Goal: Information Seeking & Learning: Learn about a topic

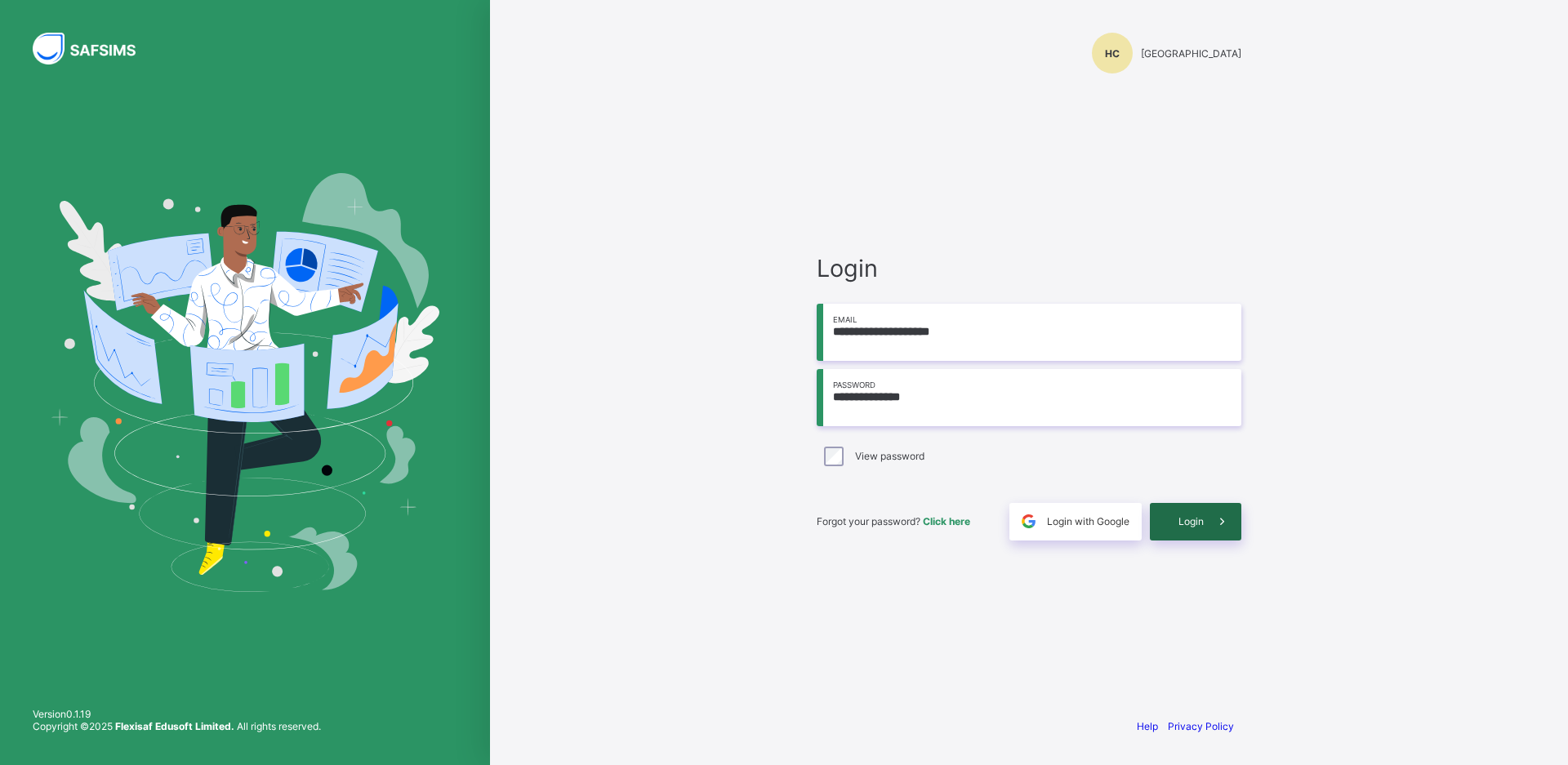
click at [1211, 511] on span at bounding box center [1222, 522] width 37 height 37
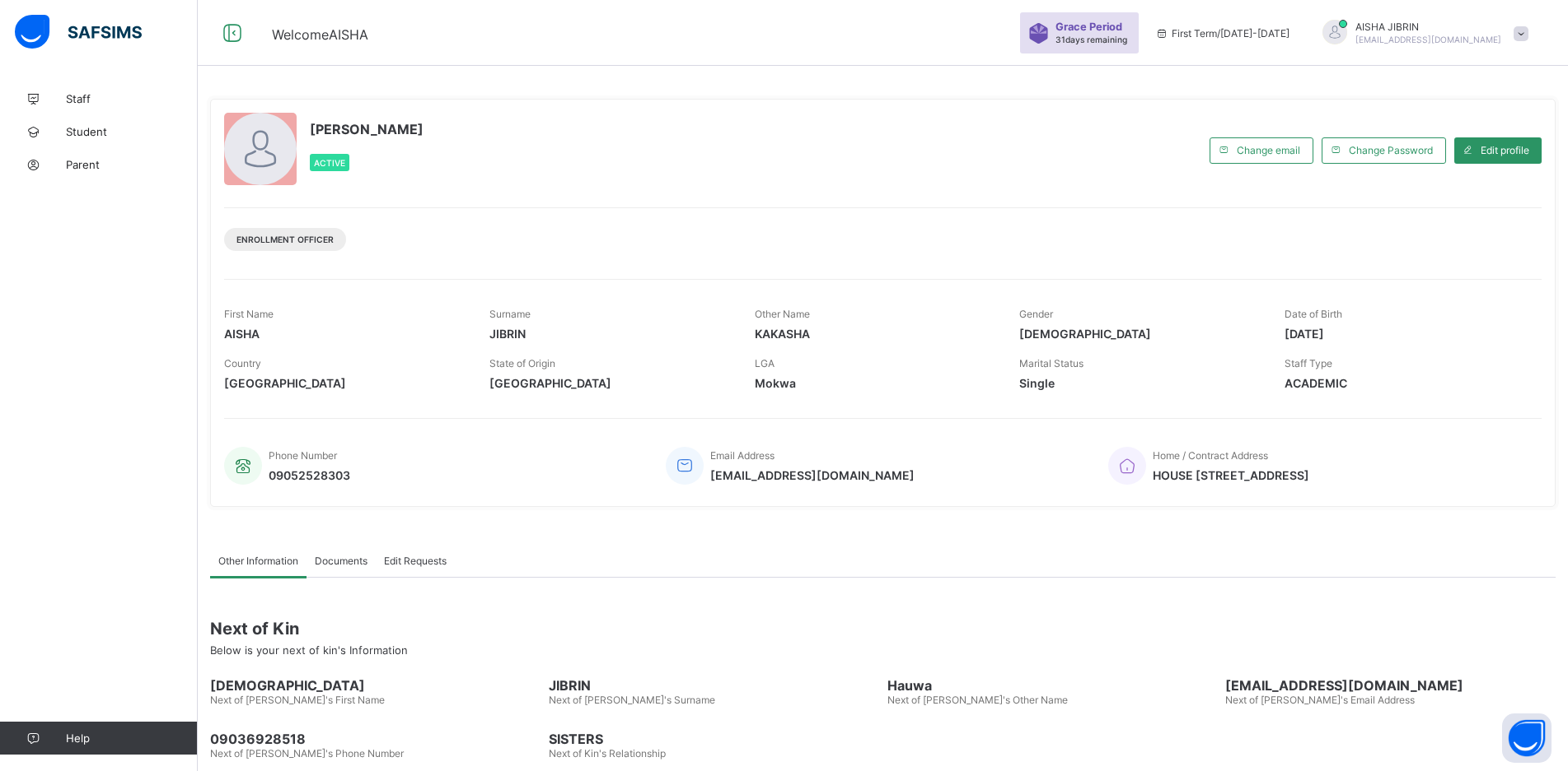
click at [790, 475] on span "[EMAIL_ADDRESS][DOMAIN_NAME]" at bounding box center [813, 475] width 204 height 14
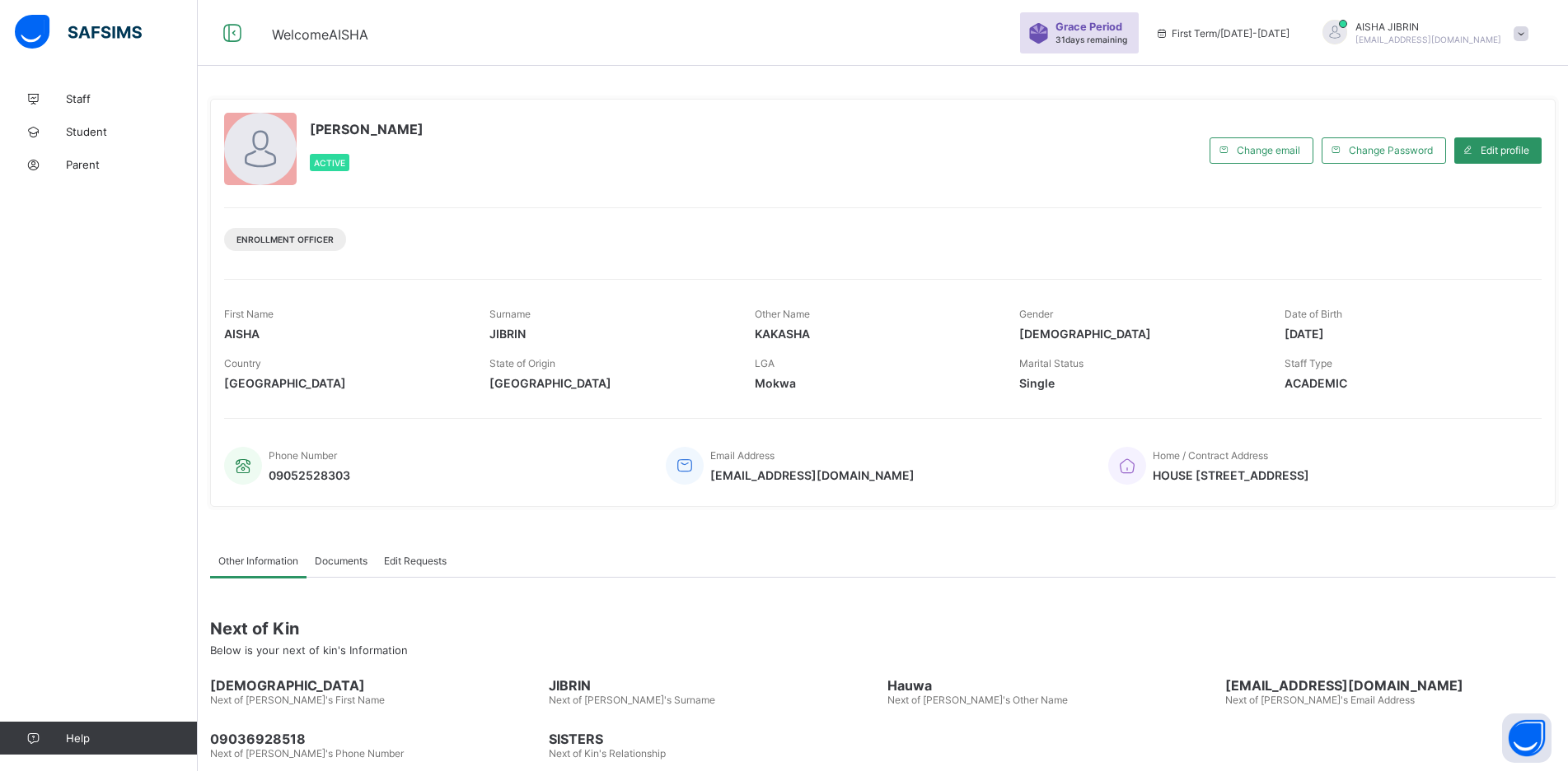
click at [1130, 34] on div "Grace Period 31 days remaining" at bounding box center [1093, 33] width 75 height 25
click at [1122, 29] on span "Grace Period" at bounding box center [1089, 27] width 66 height 13
click at [81, 158] on link "Parent" at bounding box center [99, 164] width 198 height 33
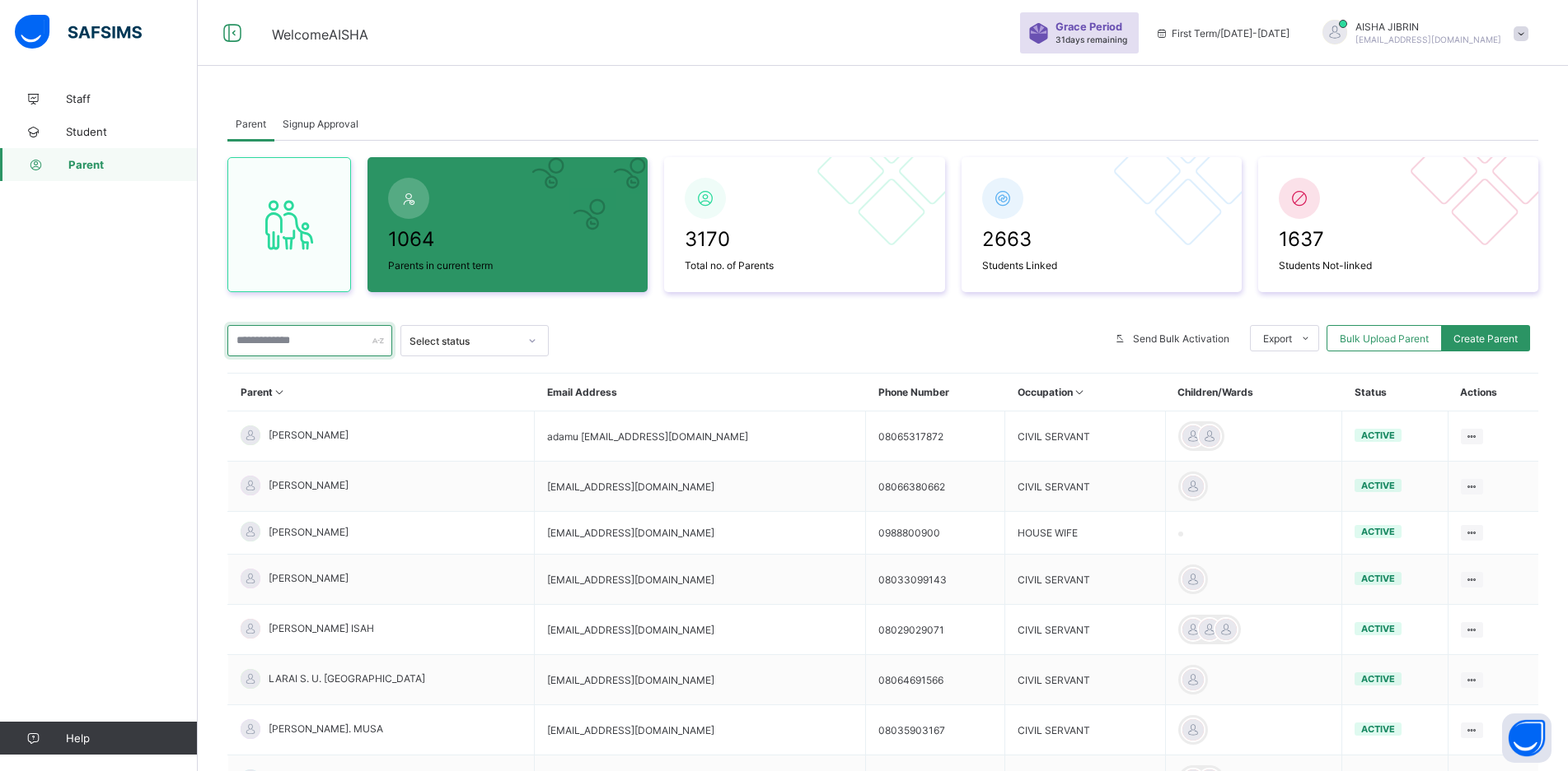
click at [319, 344] on input "text" at bounding box center [310, 340] width 165 height 31
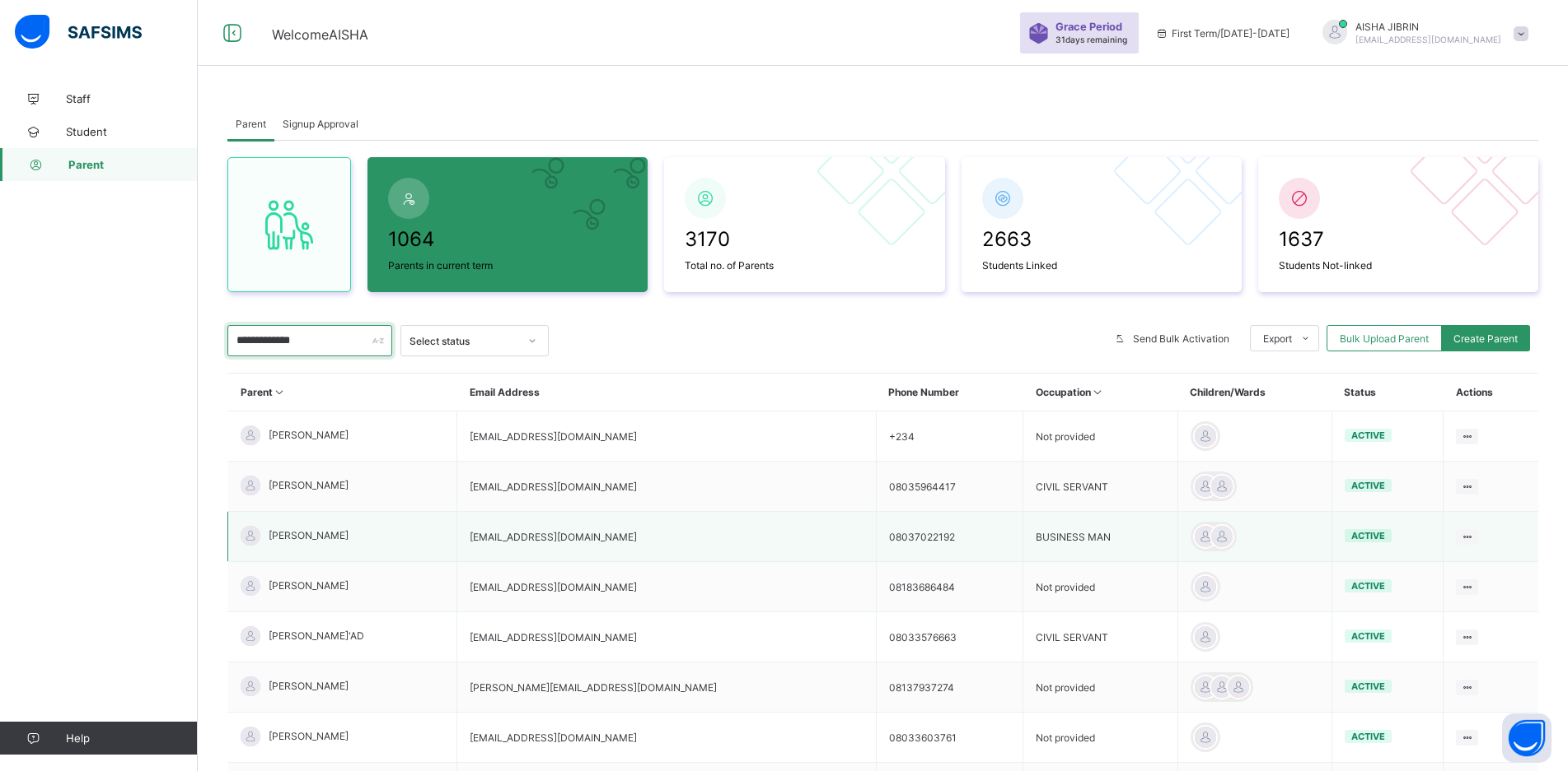
type input "**********"
click at [349, 539] on span "[PERSON_NAME]" at bounding box center [308, 535] width 80 height 13
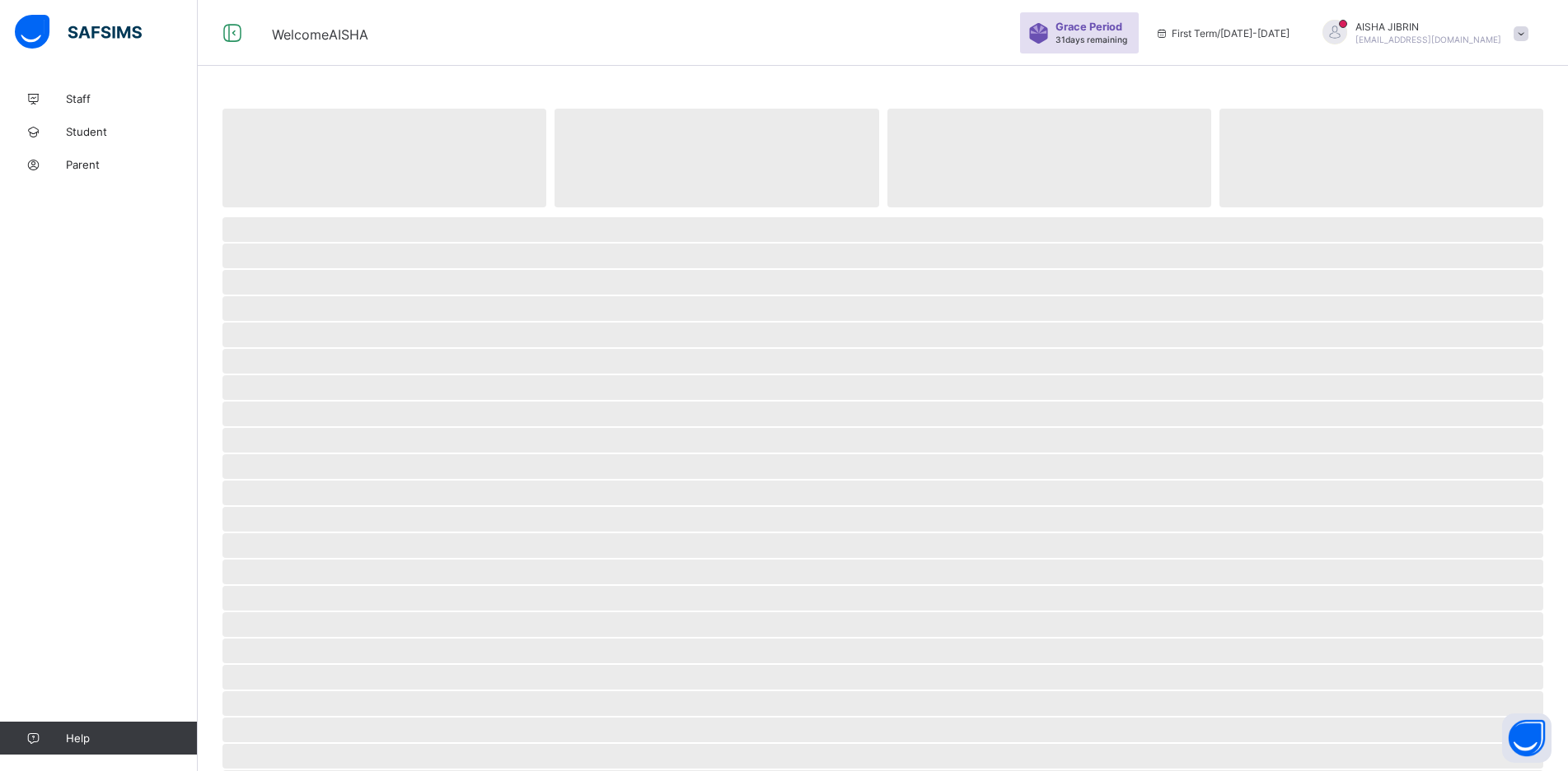
click at [1528, 36] on span at bounding box center [1521, 33] width 15 height 15
click at [604, 66] on div "‌ ‌ ‌ ‌ ‌ ‌ ‌ ‌ ‌ ‌ ‌ ‌ ‌ ‌ ‌ ‌ ‌ ‌ ‌ ‌ ‌ ‌ ‌ ‌ ‌ ‌ ‌ ‌ ‌" at bounding box center [883, 450] width 1370 height 899
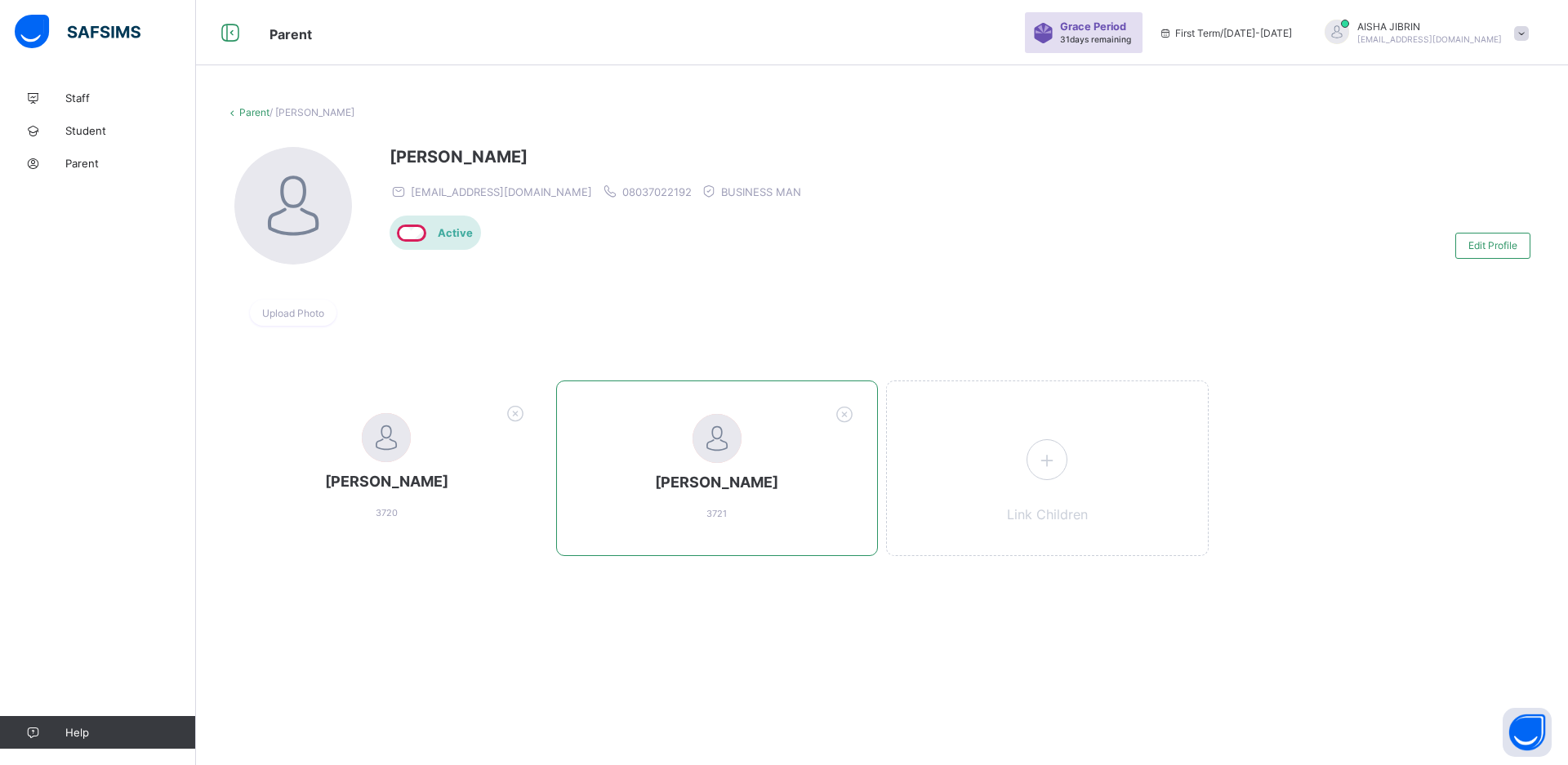
click at [730, 420] on div at bounding box center [717, 438] width 49 height 49
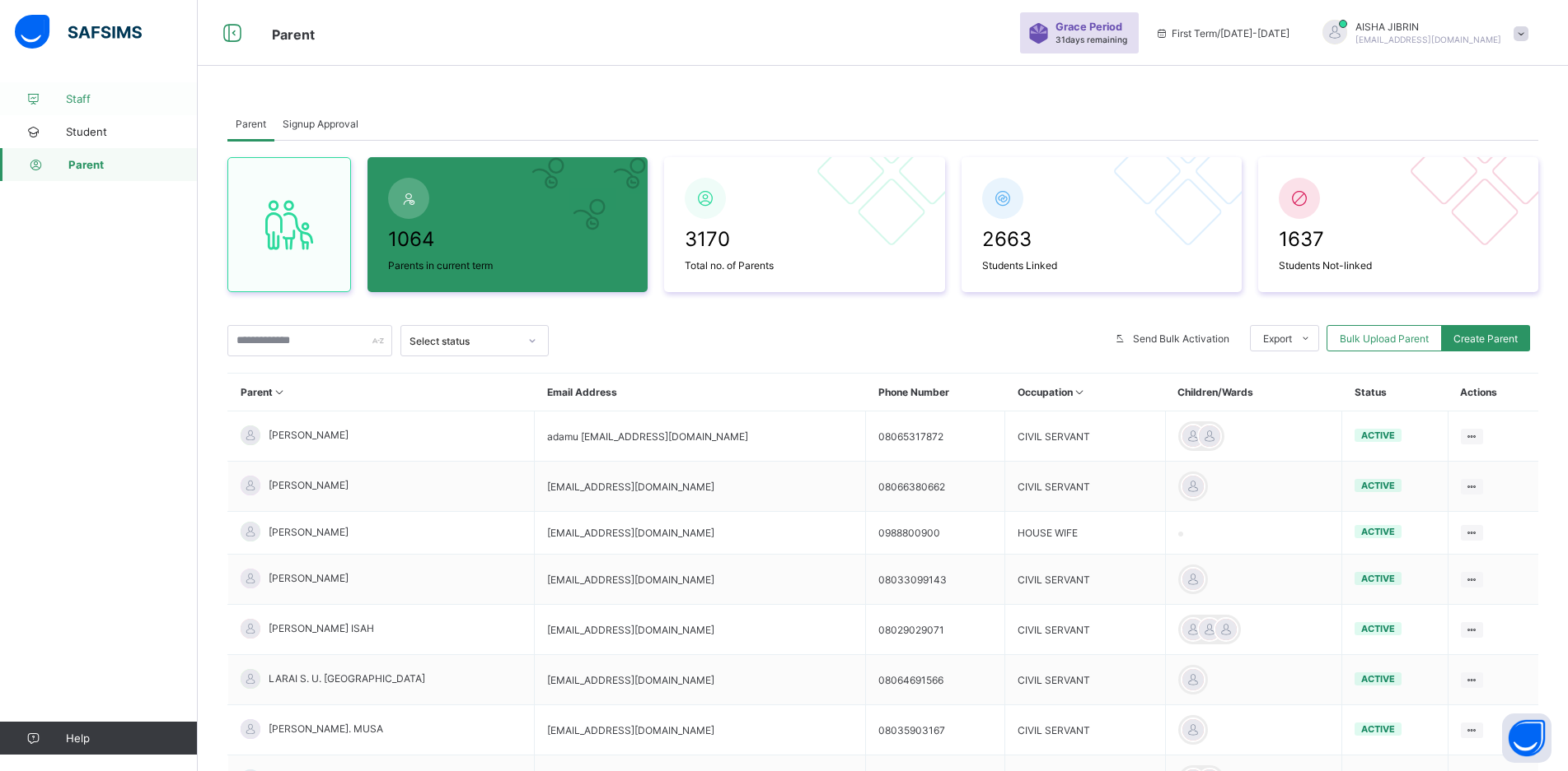
click at [127, 101] on span "Staff" at bounding box center [132, 99] width 132 height 13
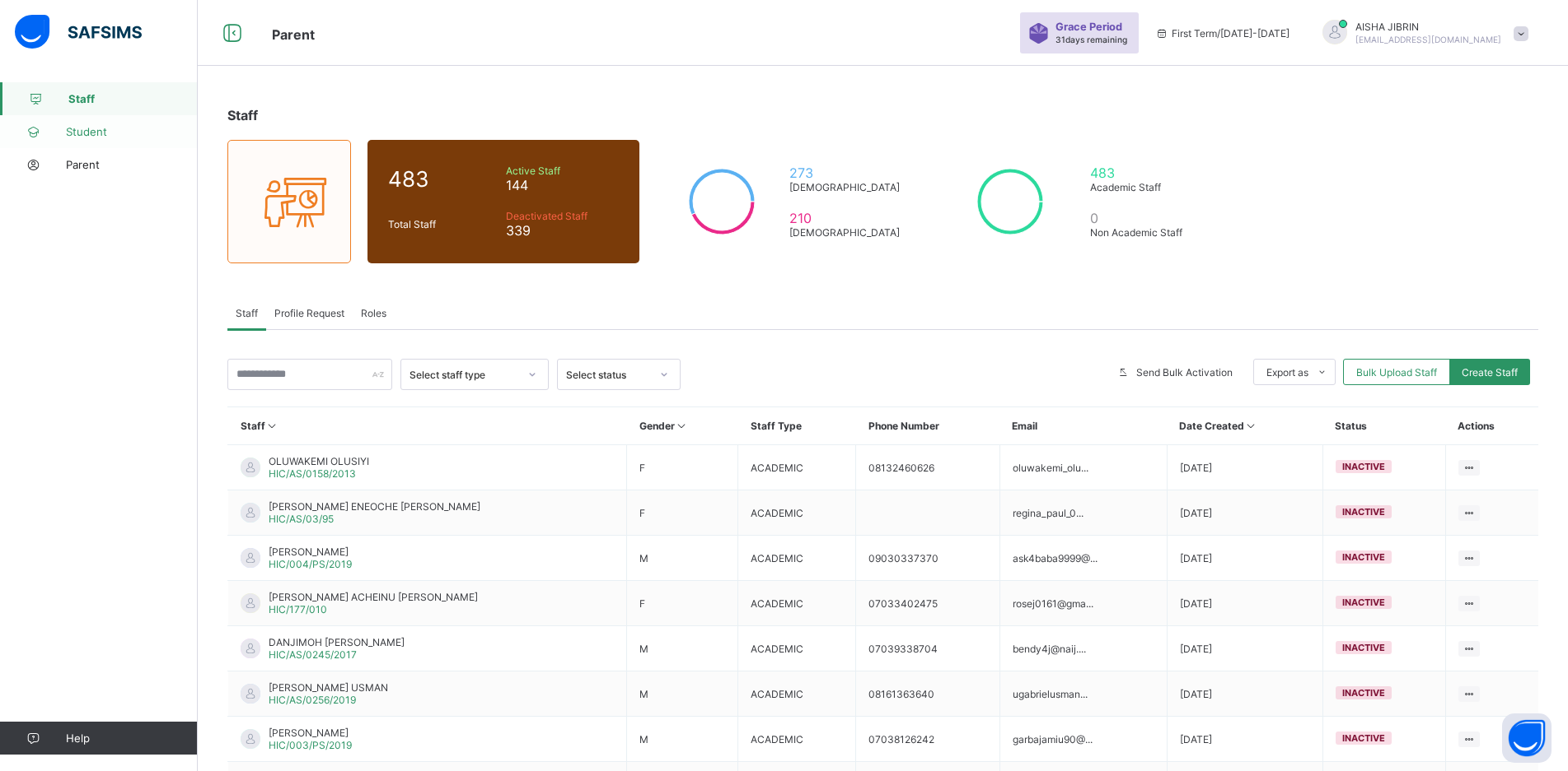
click at [99, 138] on link "Student" at bounding box center [99, 132] width 198 height 33
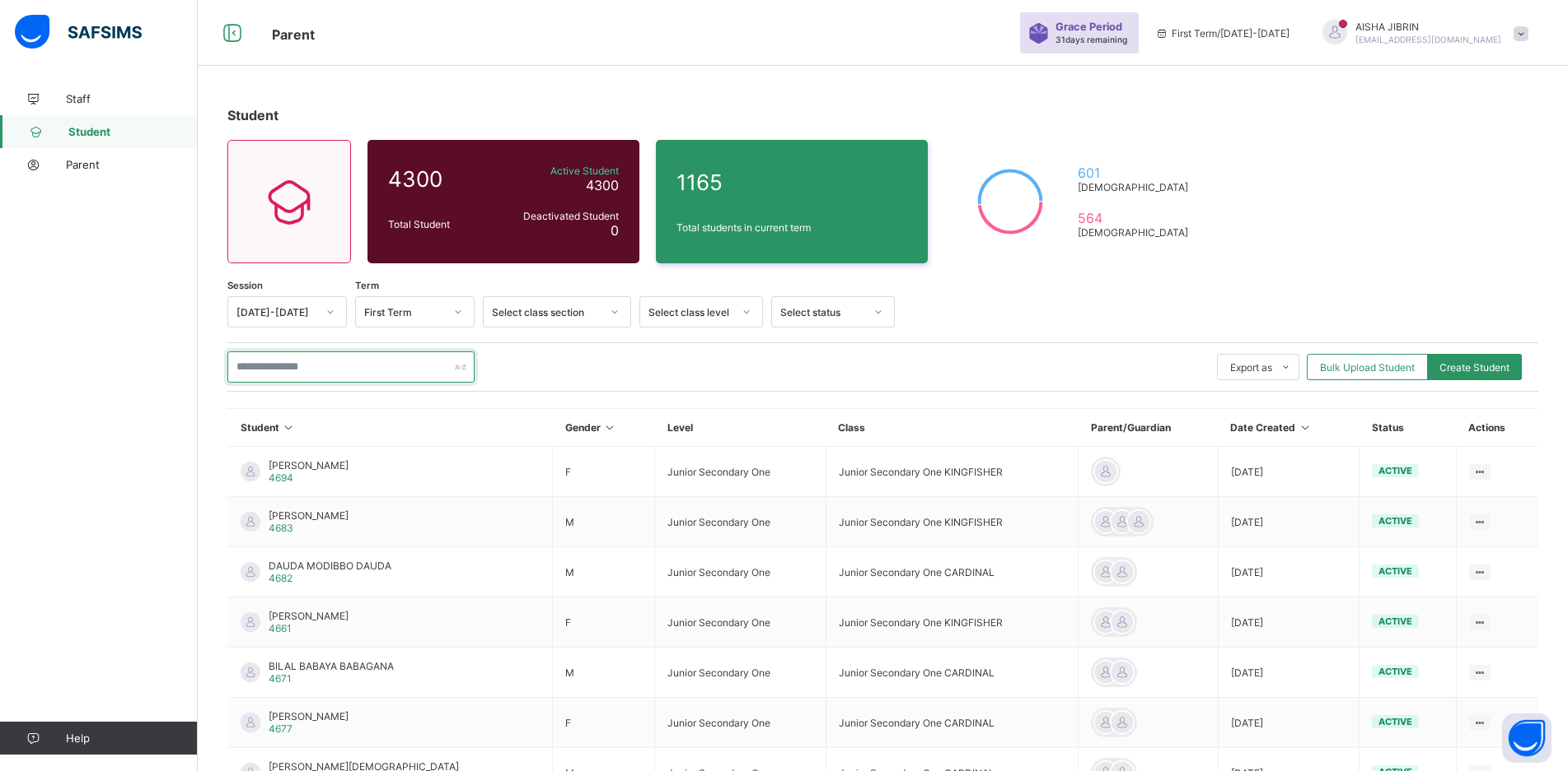
click at [297, 360] on input "text" at bounding box center [351, 367] width 247 height 31
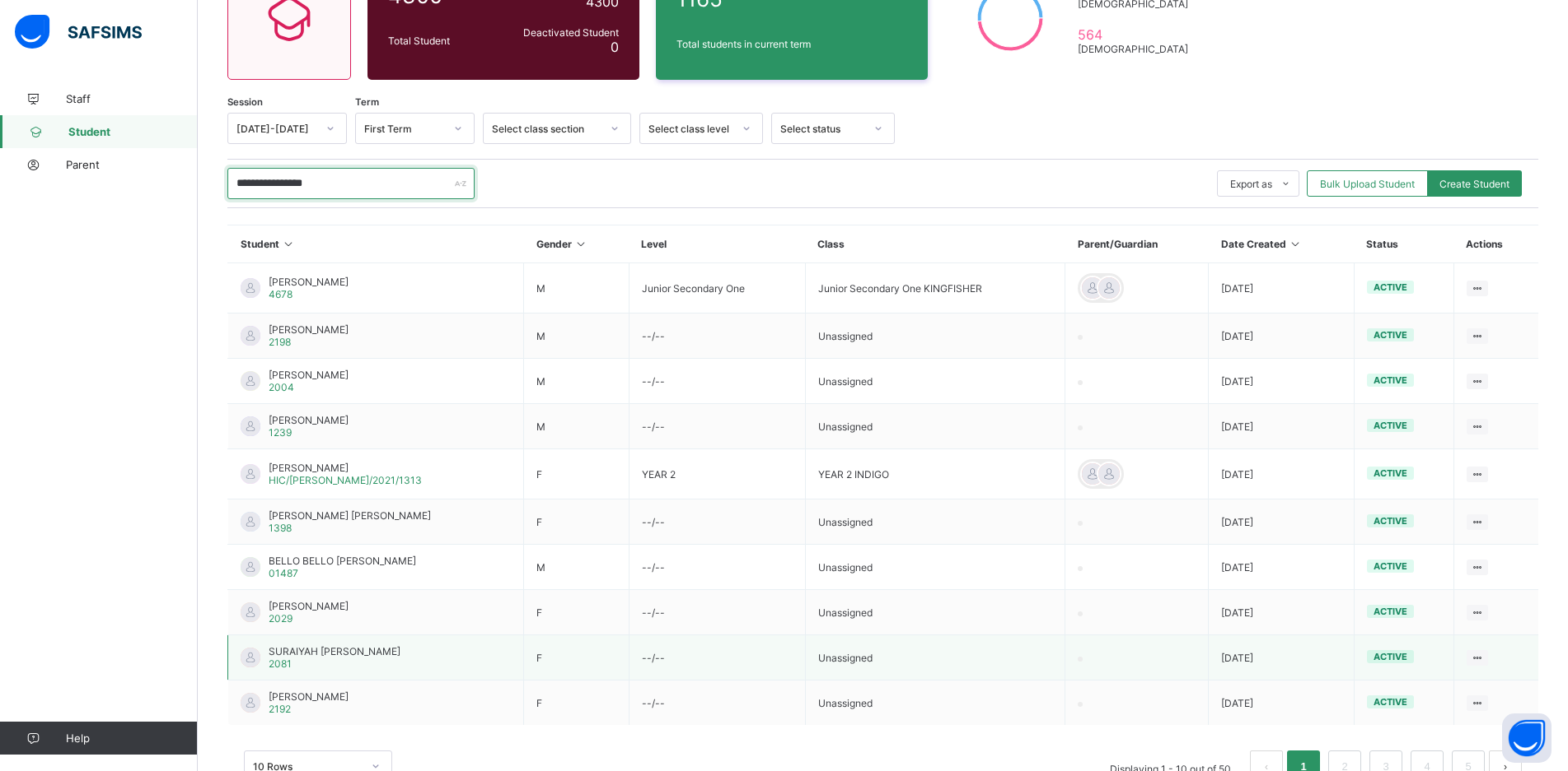
scroll to position [155, 0]
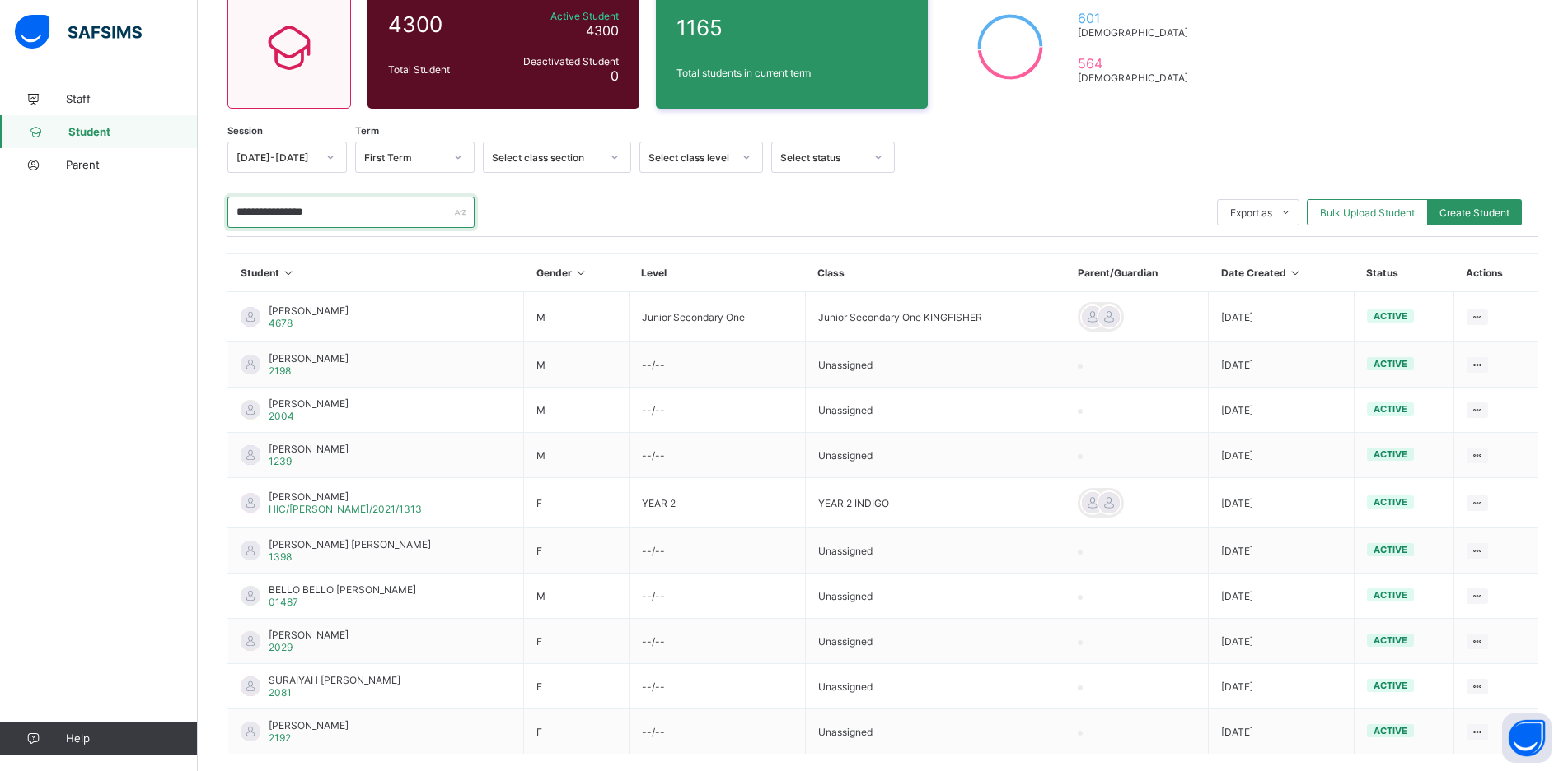
click at [287, 215] on input "**********" at bounding box center [351, 212] width 247 height 31
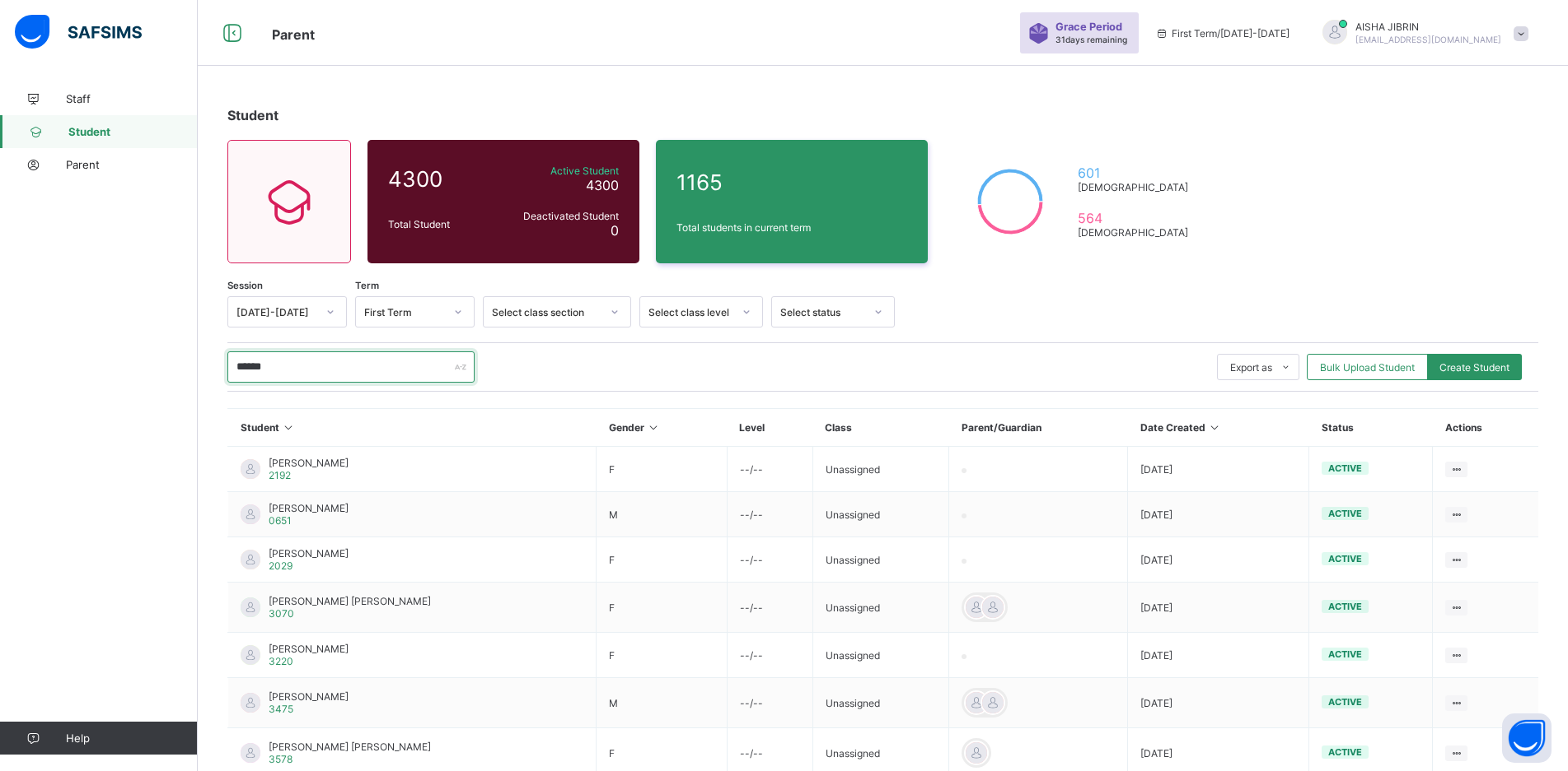
click at [339, 367] on input "******" at bounding box center [351, 367] width 247 height 31
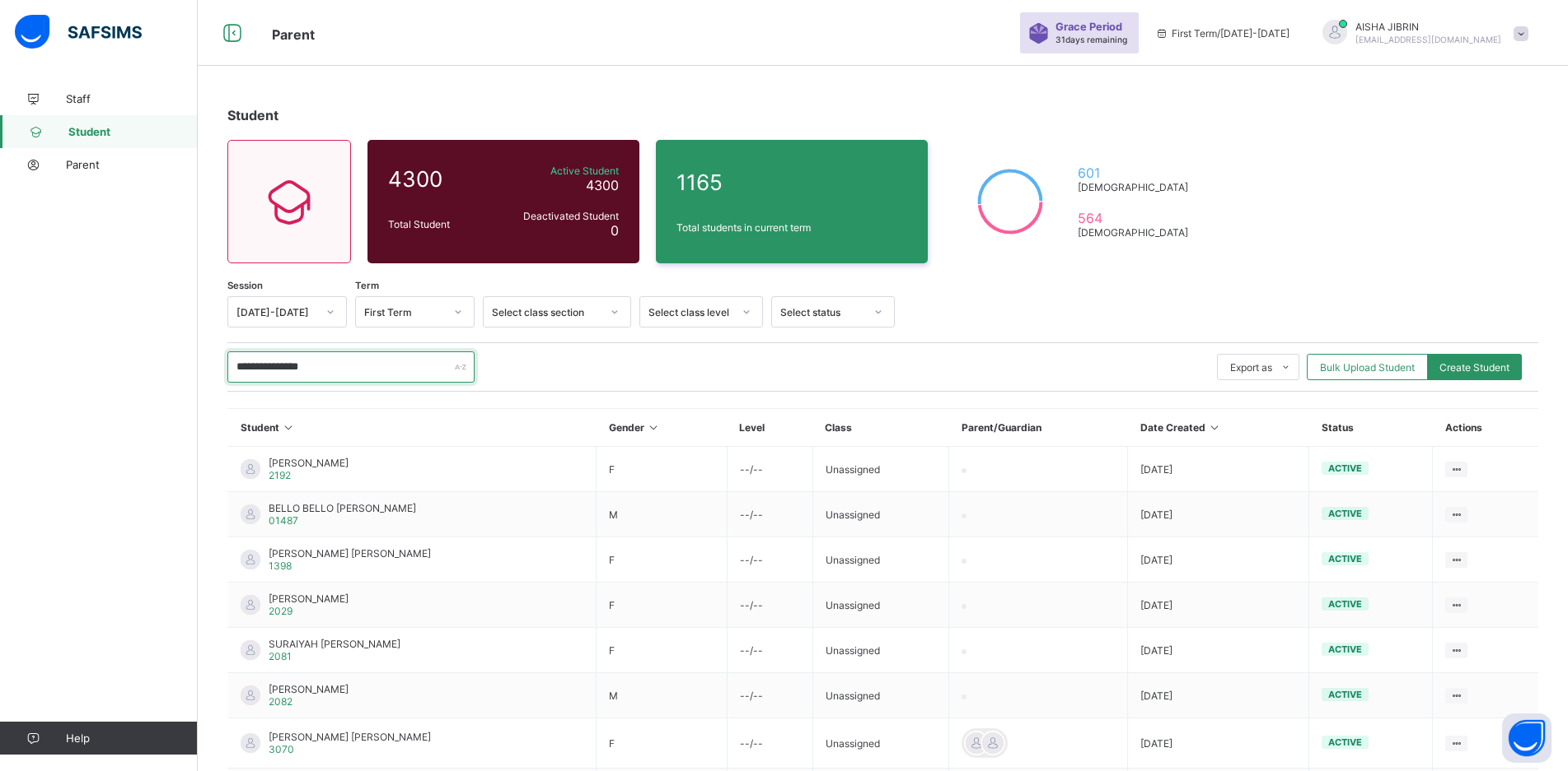
click at [271, 370] on input "**********" at bounding box center [351, 367] width 247 height 31
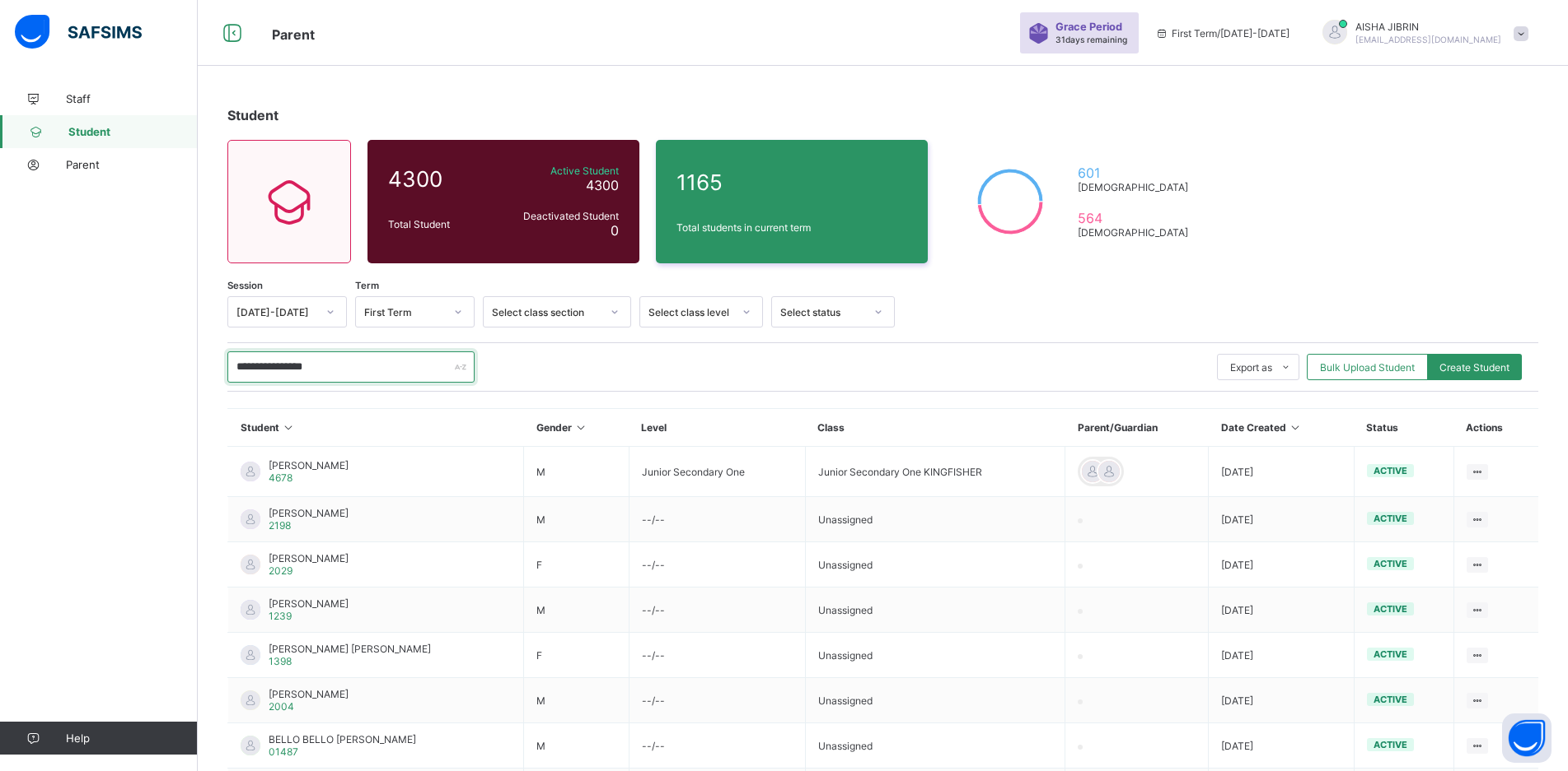
click at [323, 364] on input "**********" at bounding box center [351, 367] width 247 height 31
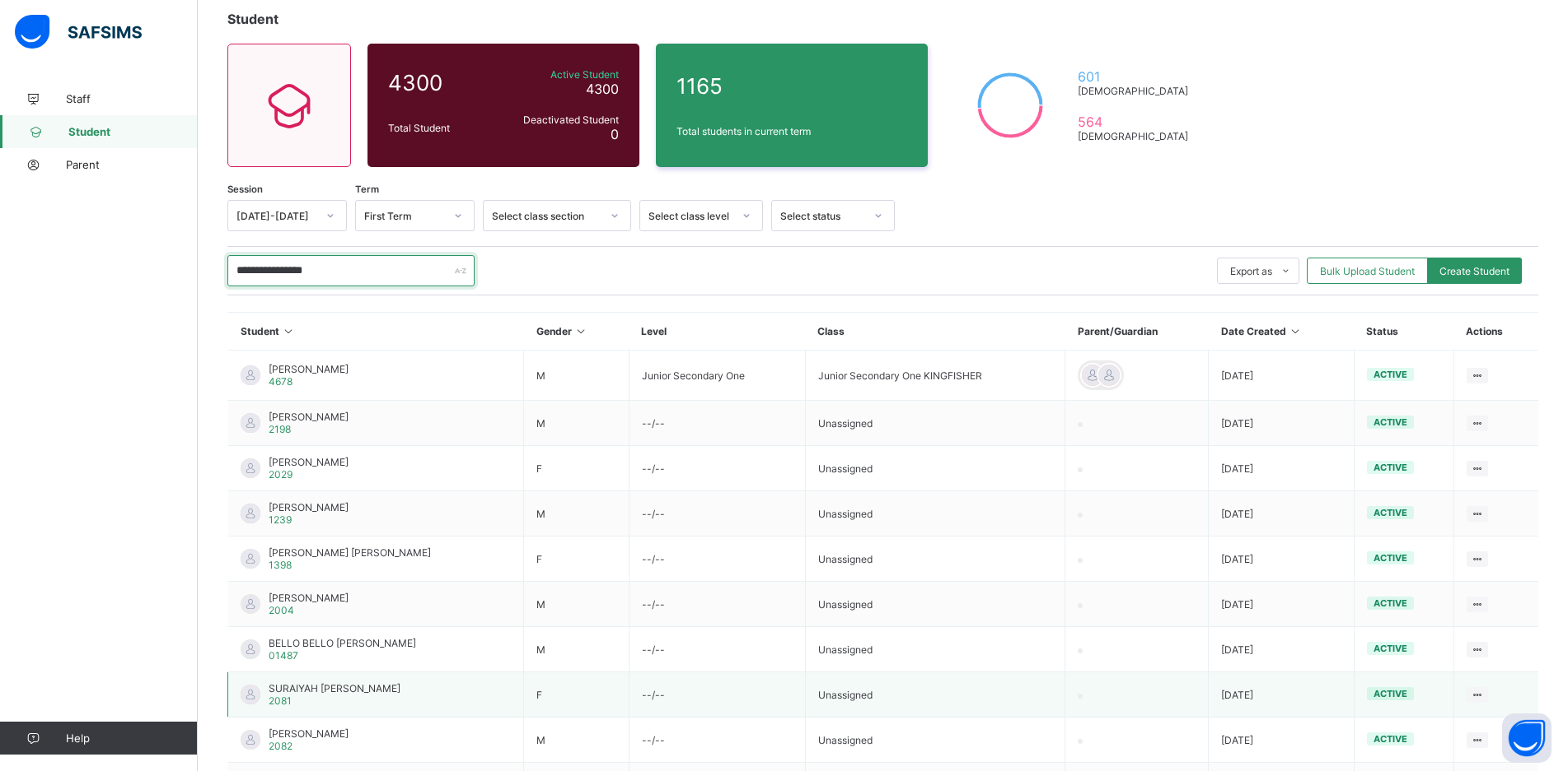
scroll to position [67, 0]
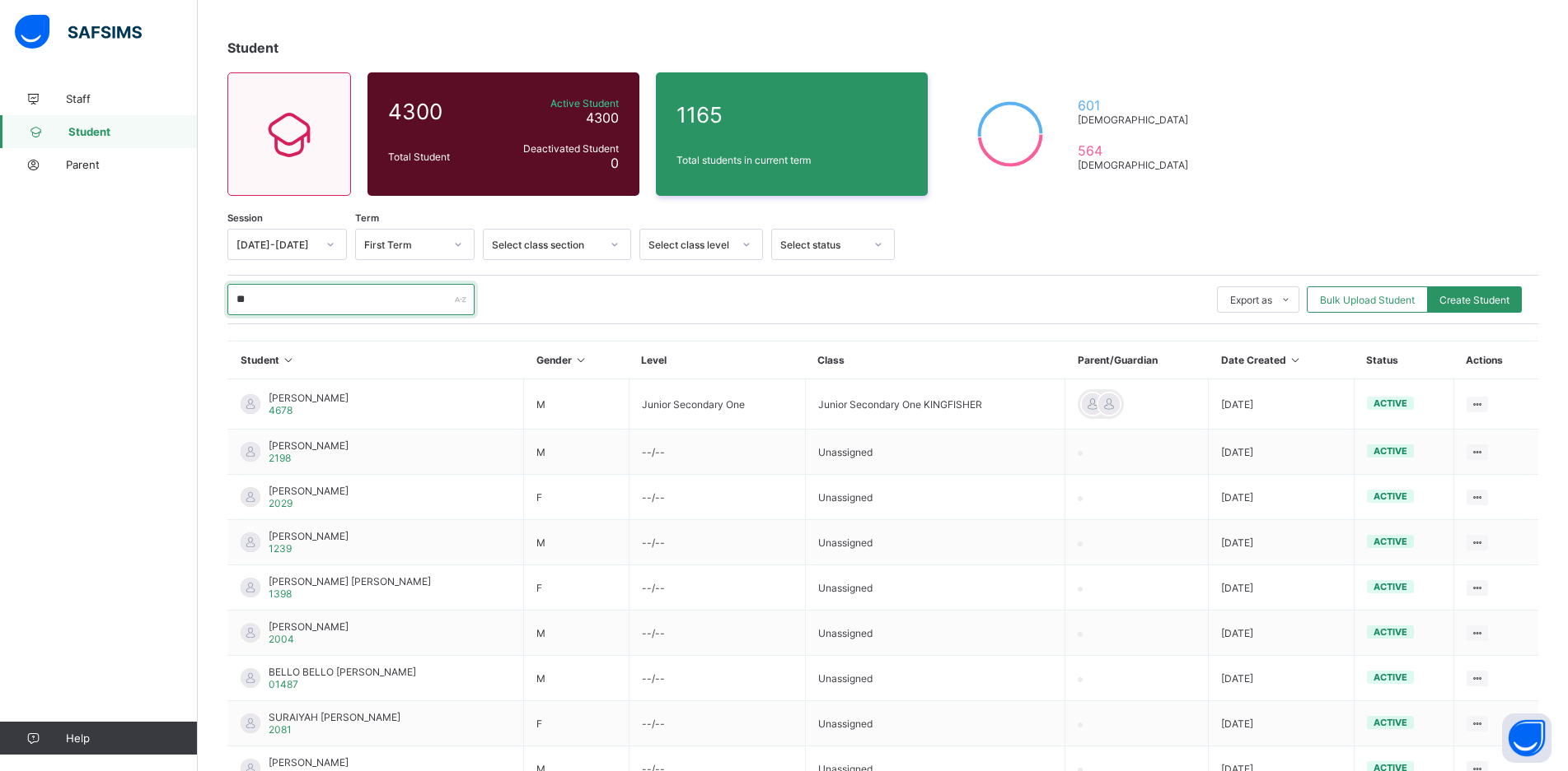
type input "*"
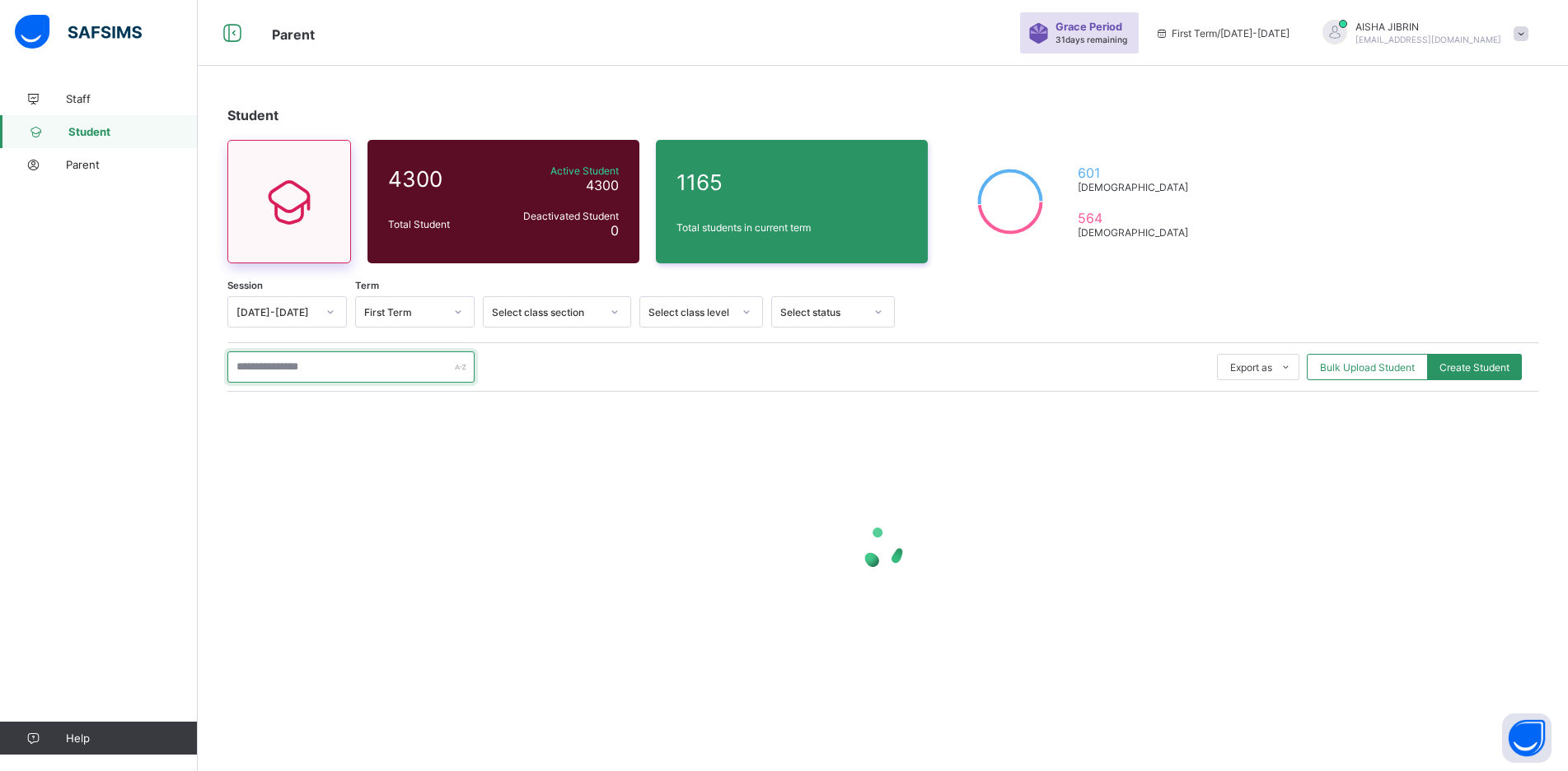
scroll to position [0, 0]
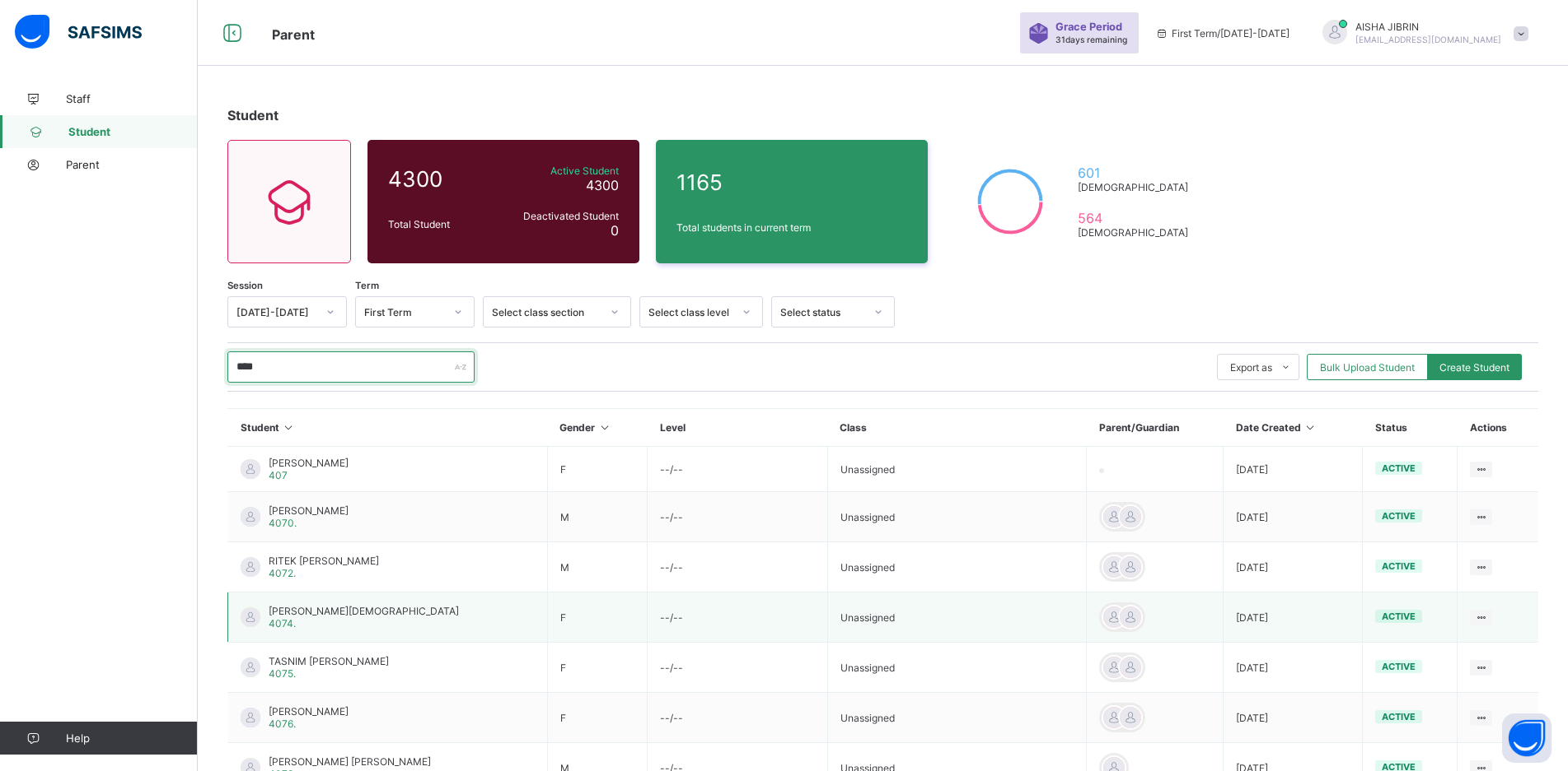
type input "****"
click at [367, 624] on div "[PERSON_NAME][DEMOGRAPHIC_DATA] 4074." at bounding box center [364, 618] width 190 height 25
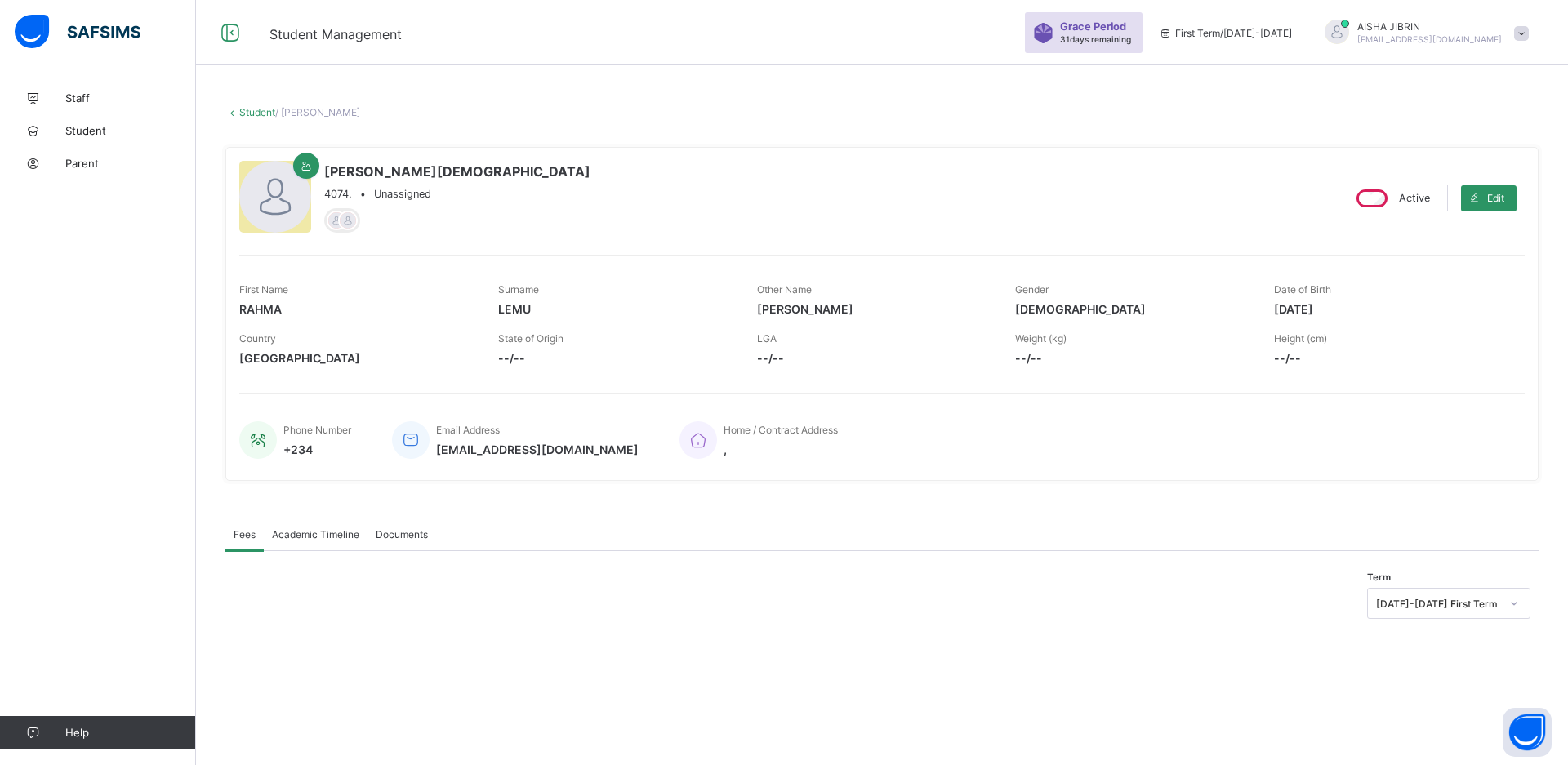
click at [776, 359] on span "--/--" at bounding box center [874, 358] width 235 height 14
click at [521, 359] on span "--/--" at bounding box center [616, 358] width 235 height 14
click at [341, 228] on div at bounding box center [348, 220] width 20 height 20
click at [339, 227] on div at bounding box center [348, 220] width 20 height 20
click at [327, 216] on div at bounding box center [342, 220] width 36 height 25
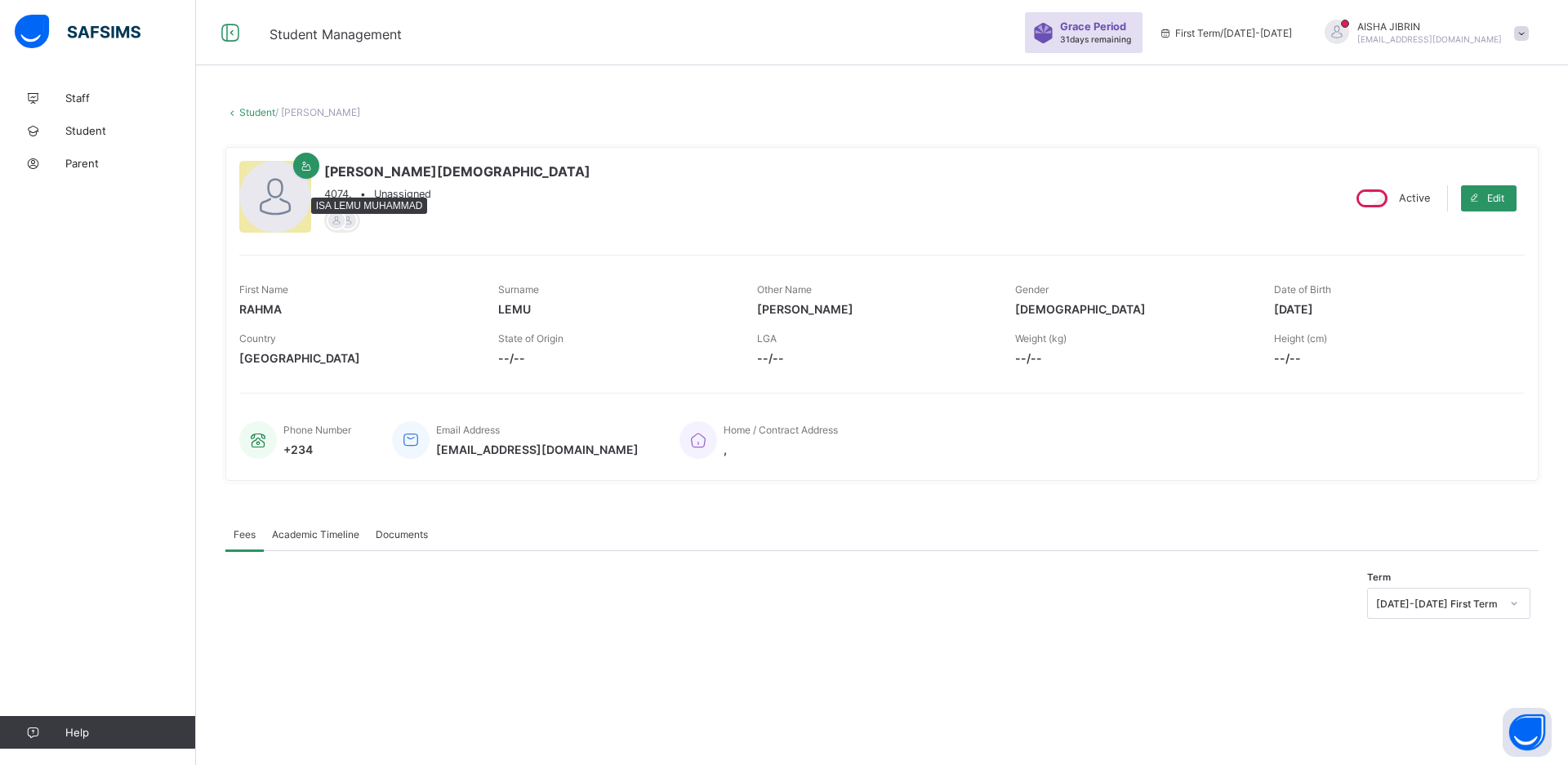
click at [334, 219] on div at bounding box center [337, 220] width 20 height 20
click at [345, 221] on div at bounding box center [337, 220] width 20 height 20
click at [294, 213] on div at bounding box center [275, 196] width 72 height 72
click at [355, 224] on div at bounding box center [348, 220] width 20 height 20
click at [341, 211] on div at bounding box center [348, 220] width 20 height 20
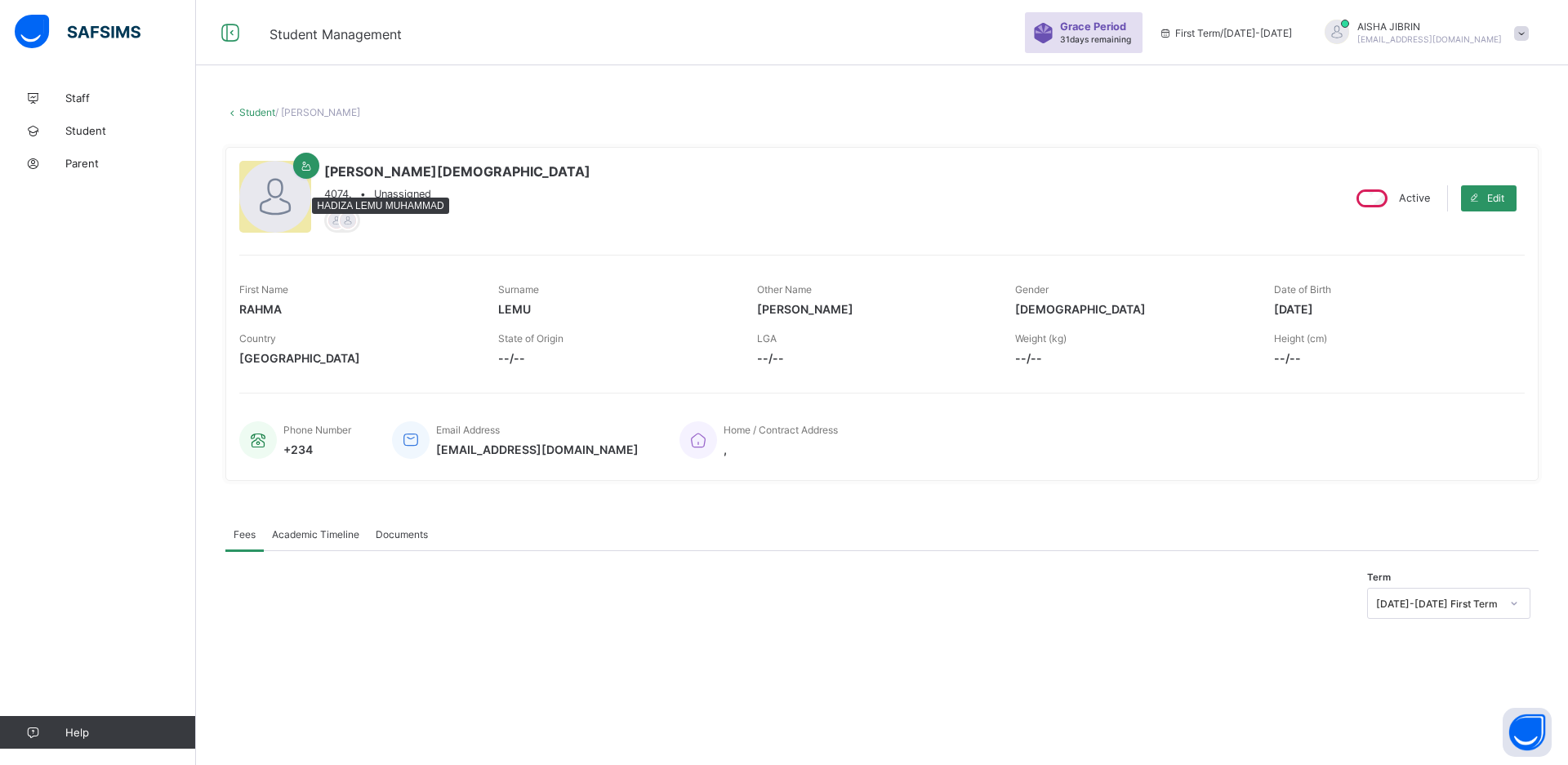
click at [342, 211] on div at bounding box center [348, 220] width 20 height 20
click at [554, 340] on span "State of Origin" at bounding box center [531, 339] width 66 height 12
drag, startPoint x: 792, startPoint y: 342, endPoint x: 1023, endPoint y: 346, distance: 231.0
click at [866, 346] on div "LGA --/--" at bounding box center [874, 348] width 235 height 49
click at [1391, 328] on div "Height (cm) --/--" at bounding box center [1391, 348] width 235 height 49
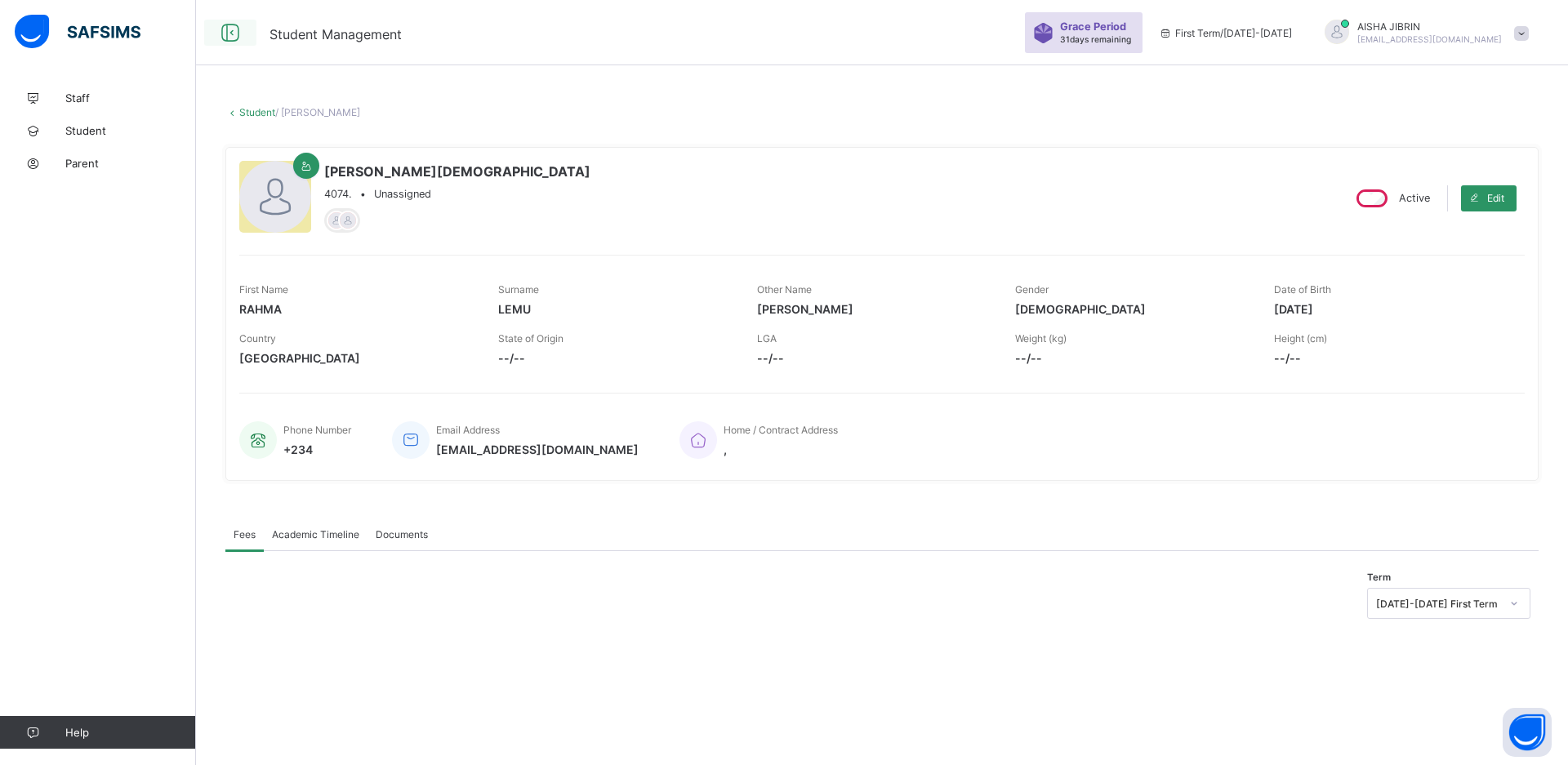
click at [228, 36] on icon at bounding box center [230, 33] width 28 height 24
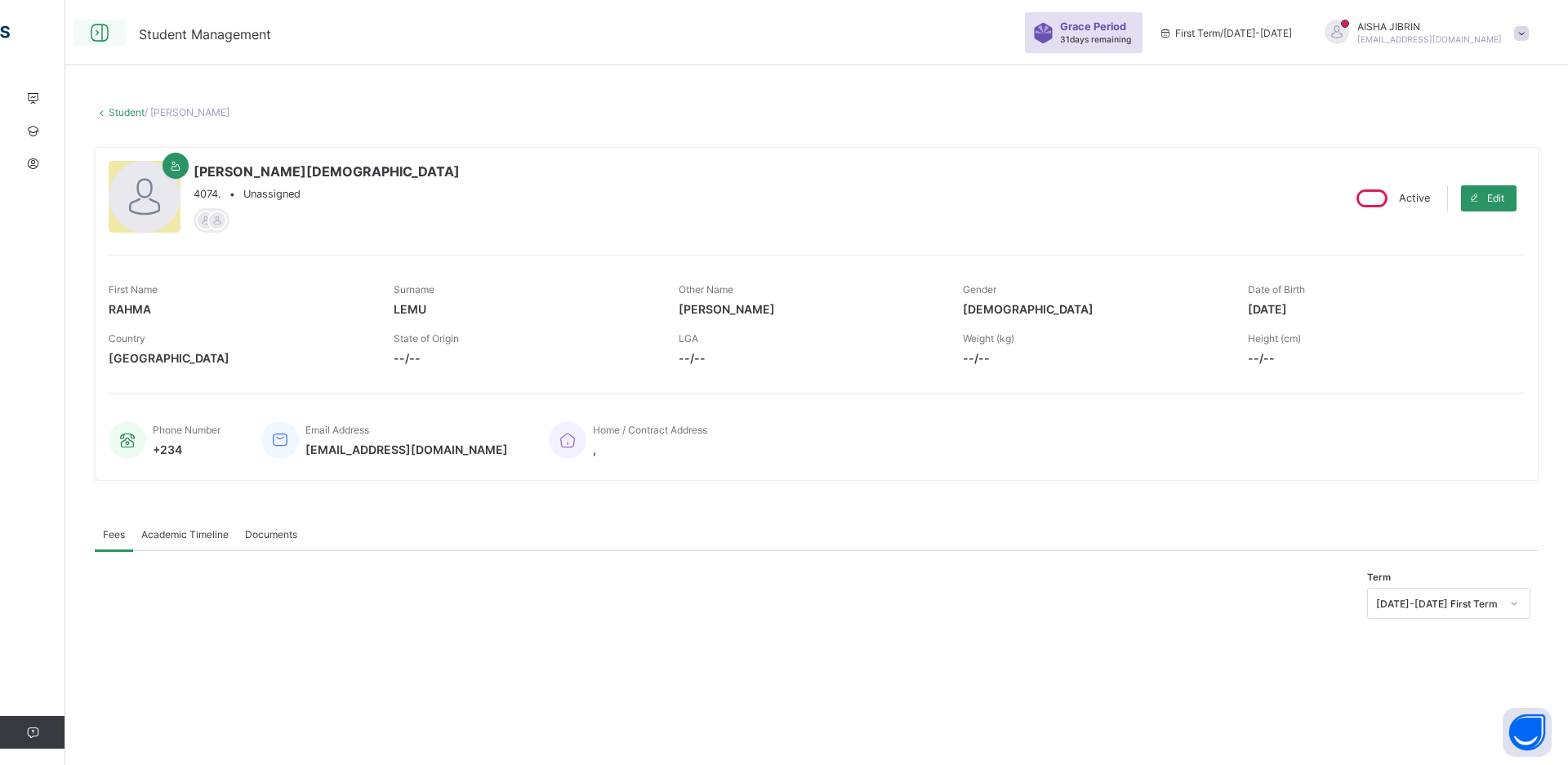
click at [96, 33] on icon at bounding box center [99, 33] width 28 height 24
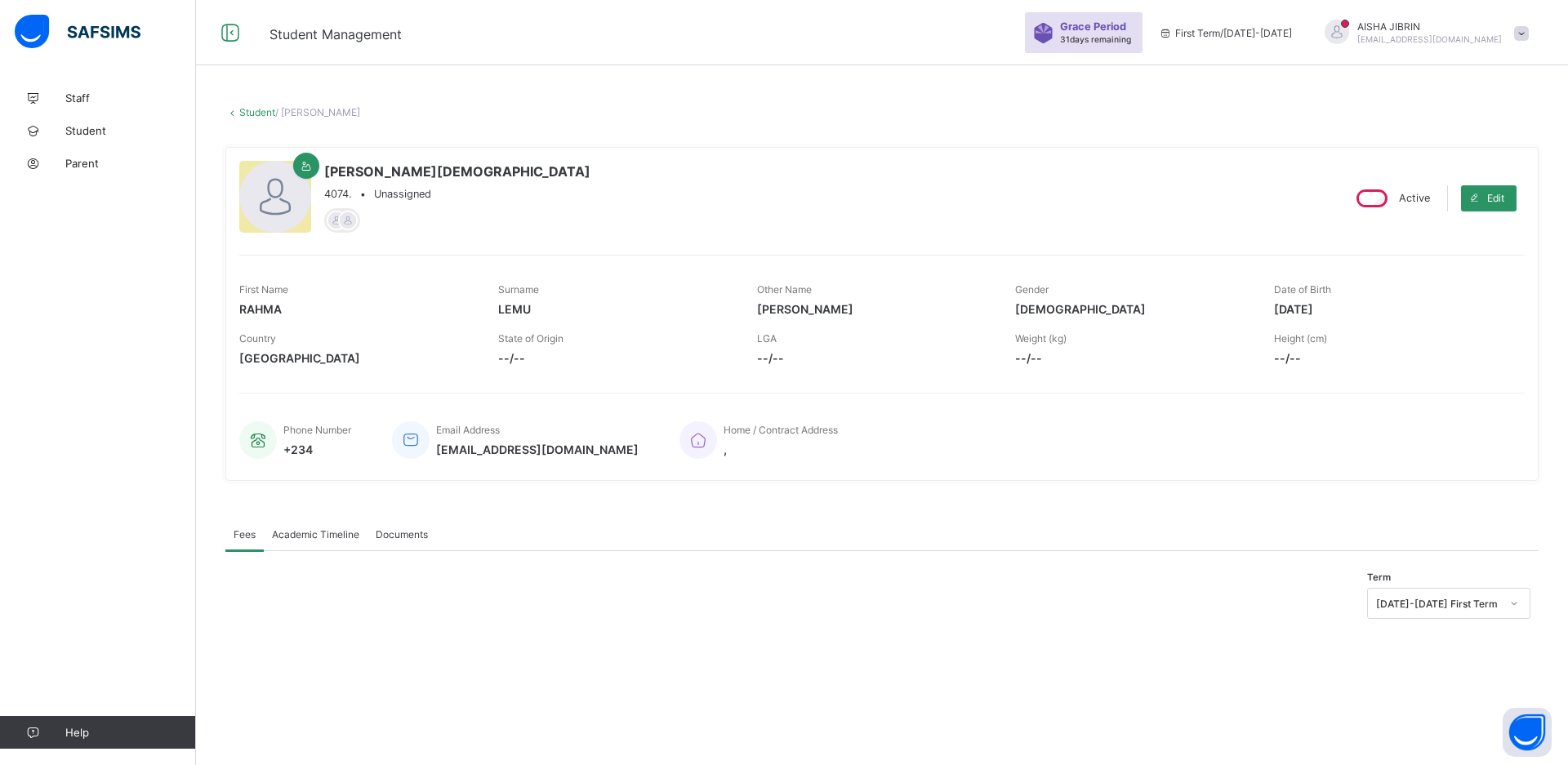
click at [243, 116] on link "Student" at bounding box center [257, 113] width 36 height 12
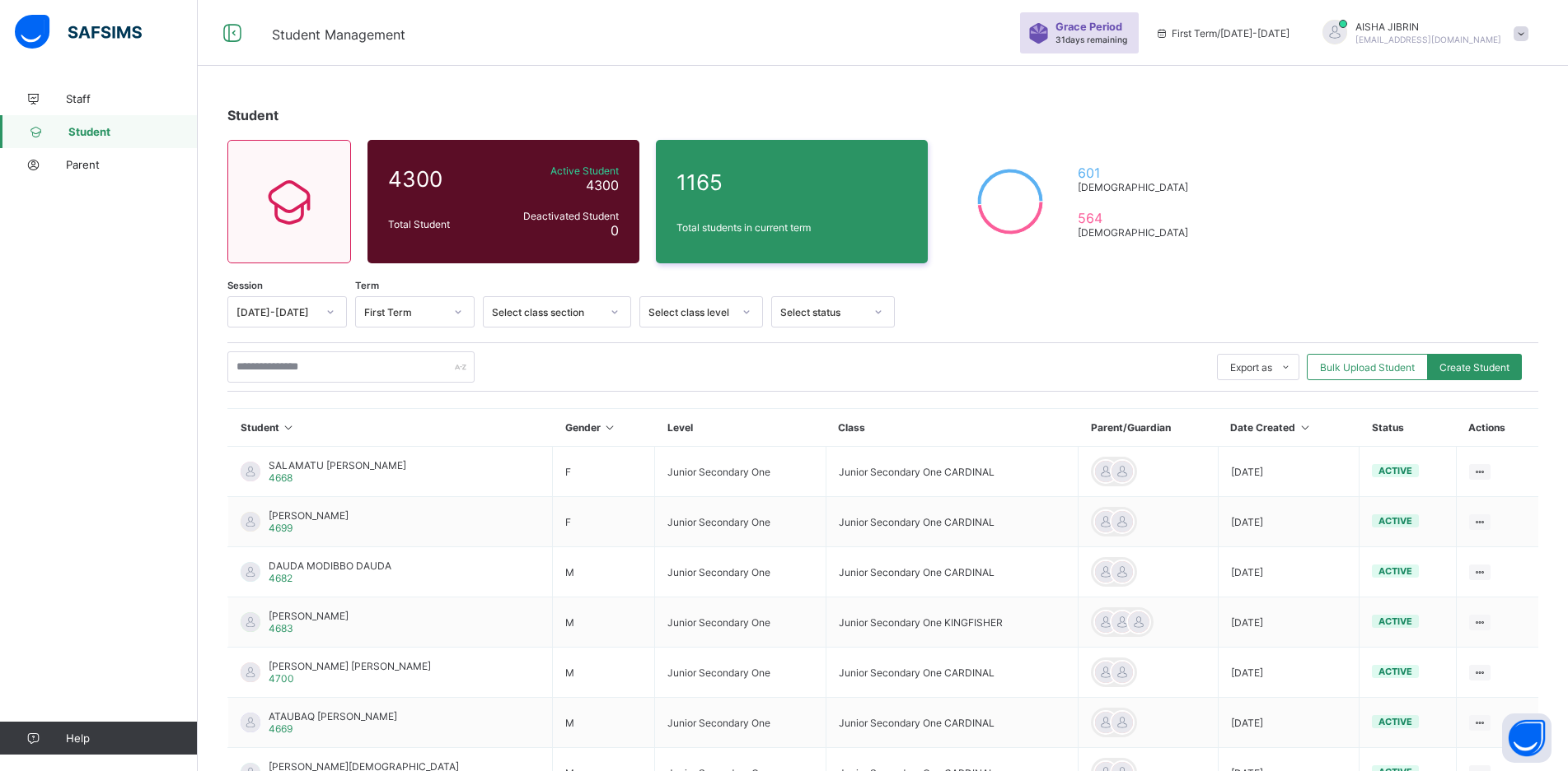
drag, startPoint x: 102, startPoint y: 0, endPoint x: 531, endPoint y: 67, distance: 434.2
click at [531, 67] on div "Student 4300 Total Student Active Student 4300 Deactivated Student 0 1165 Total…" at bounding box center [883, 524] width 1370 height 1048
